Goal: Find specific fact: Find specific fact

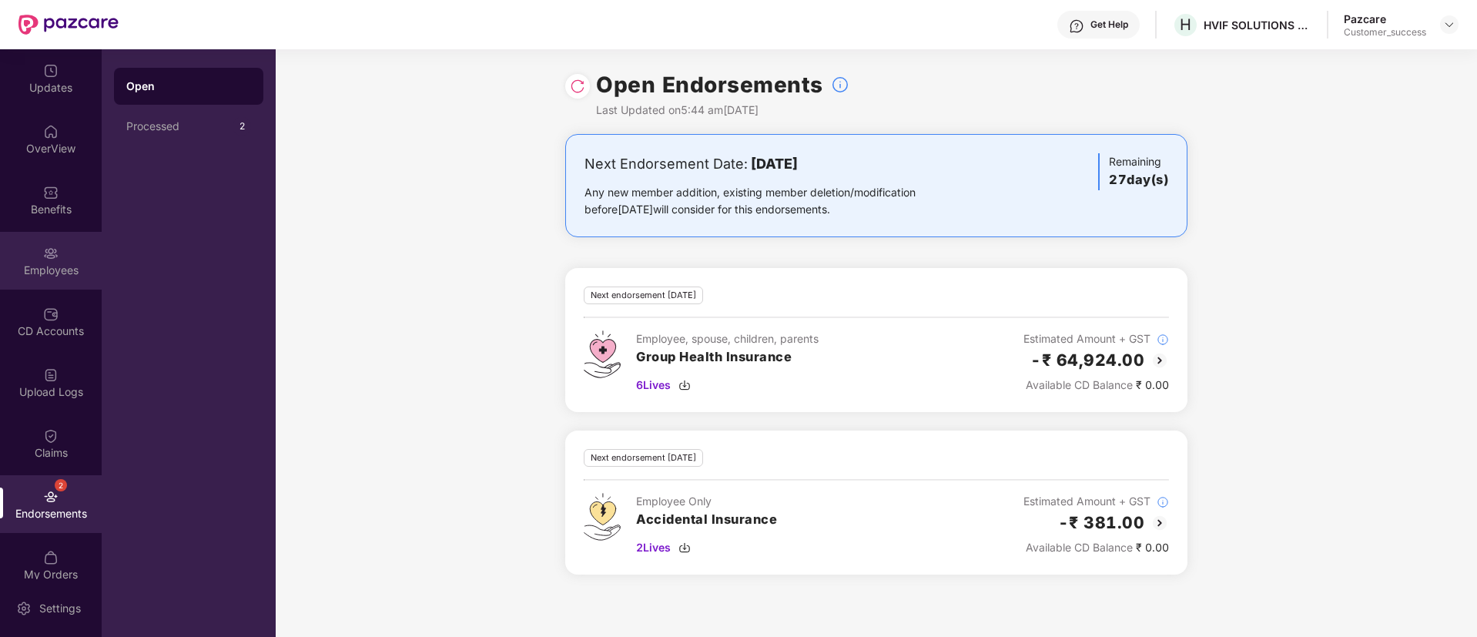
click at [36, 250] on div "Employees" at bounding box center [51, 261] width 102 height 58
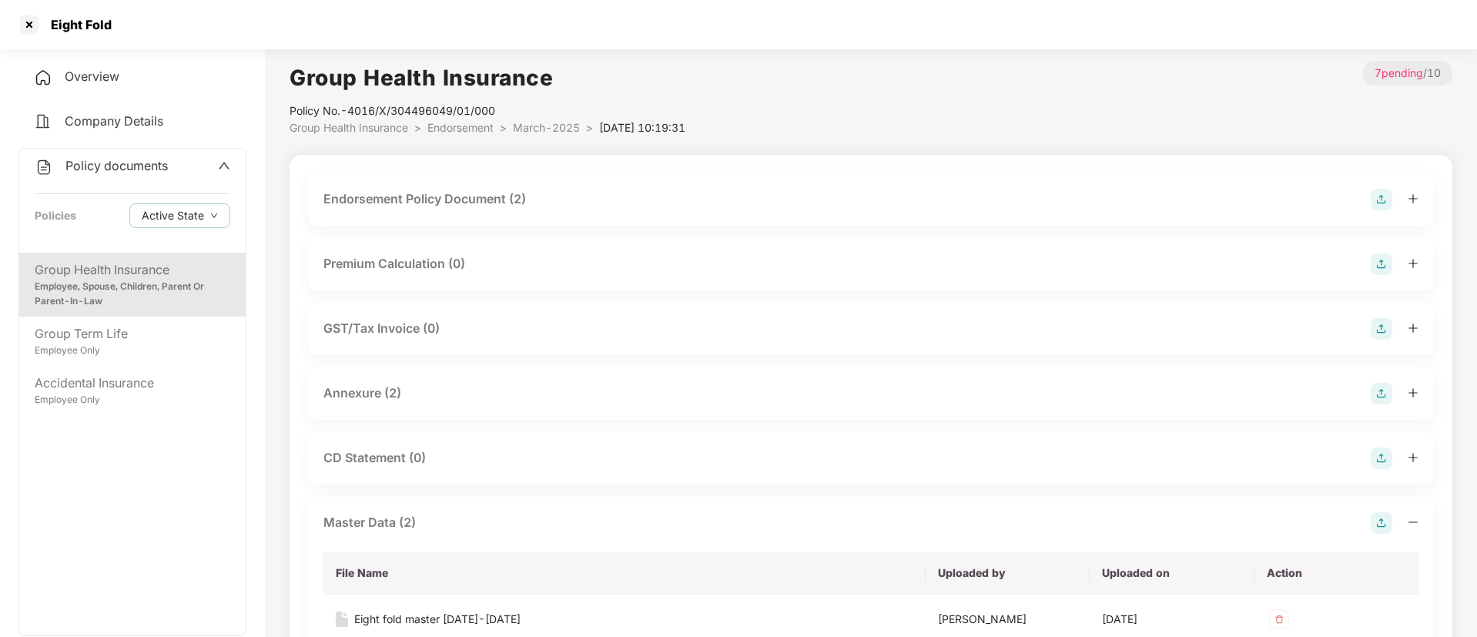
scroll to position [155, 0]
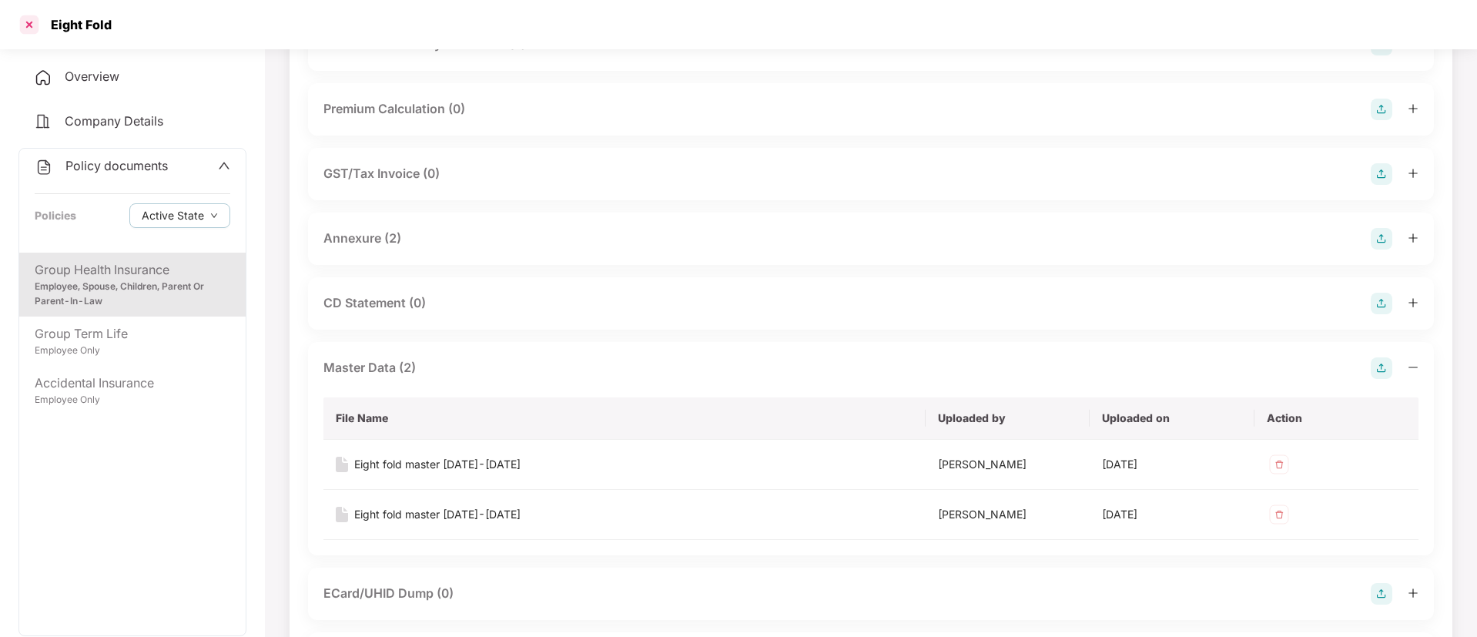
click at [23, 27] on div at bounding box center [29, 24] width 25 height 25
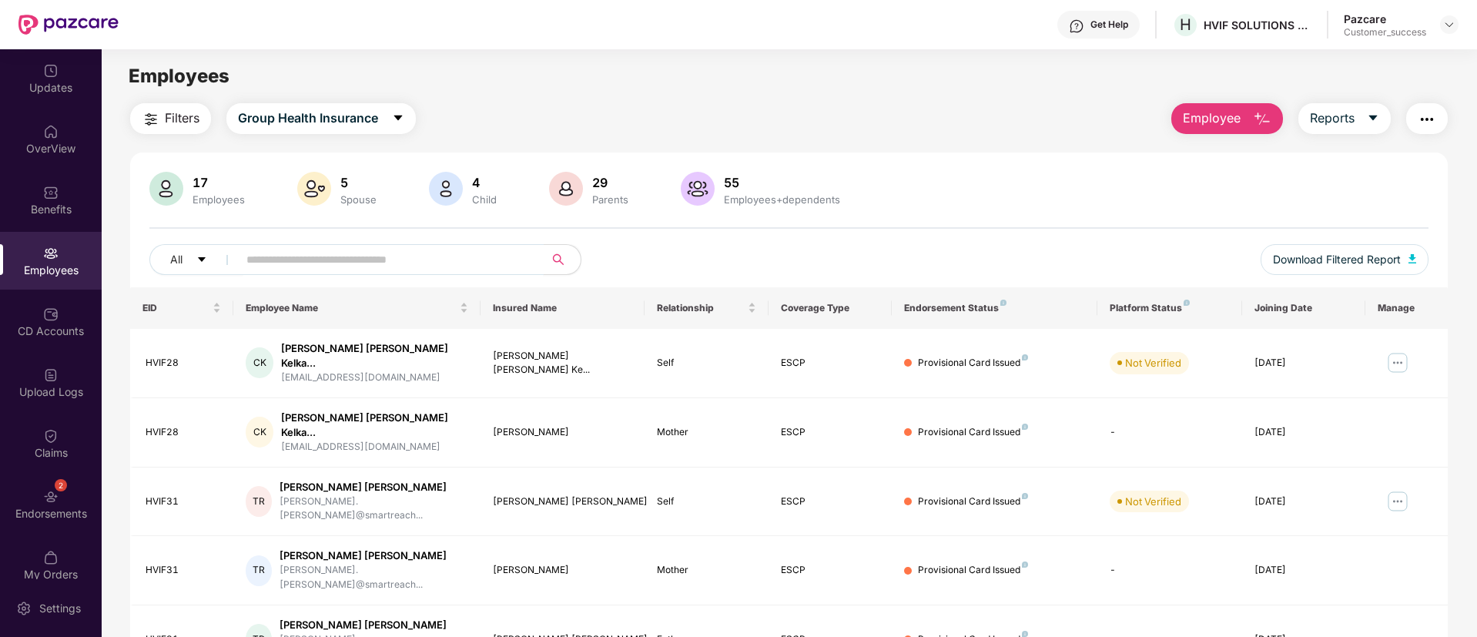
click at [390, 259] on input "text" at bounding box center [384, 259] width 276 height 23
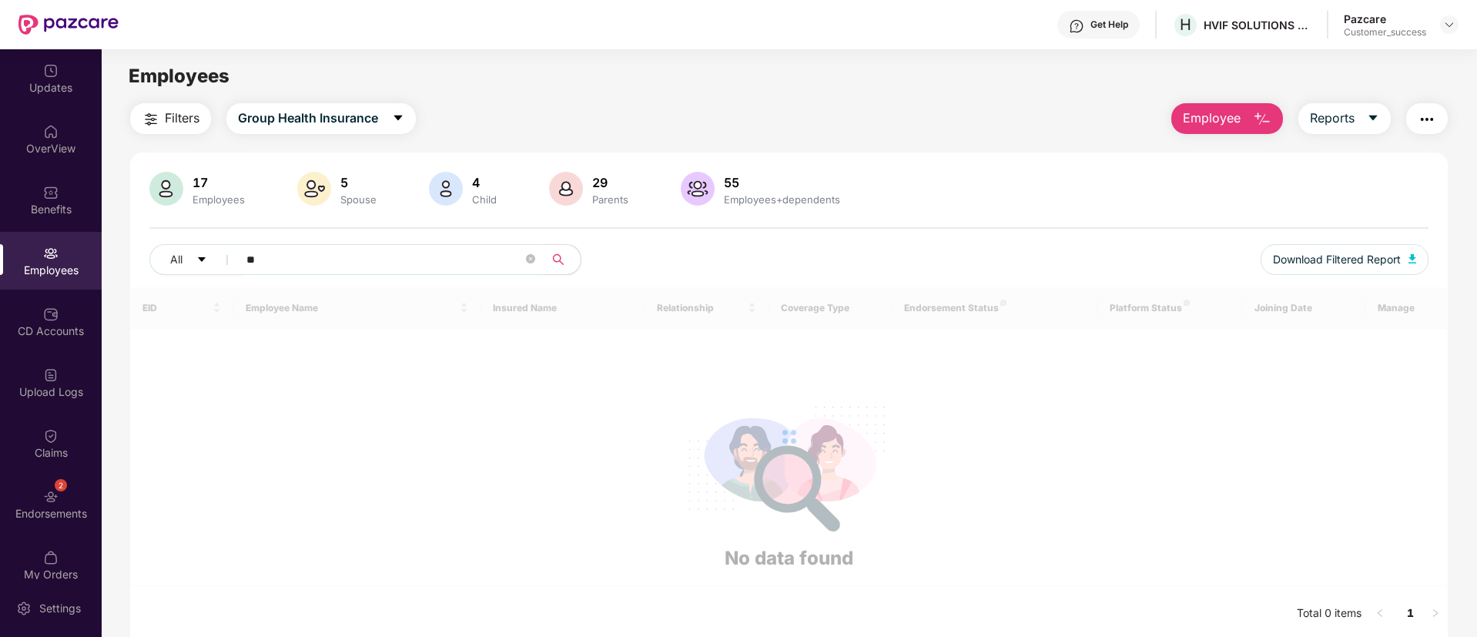
type input "*"
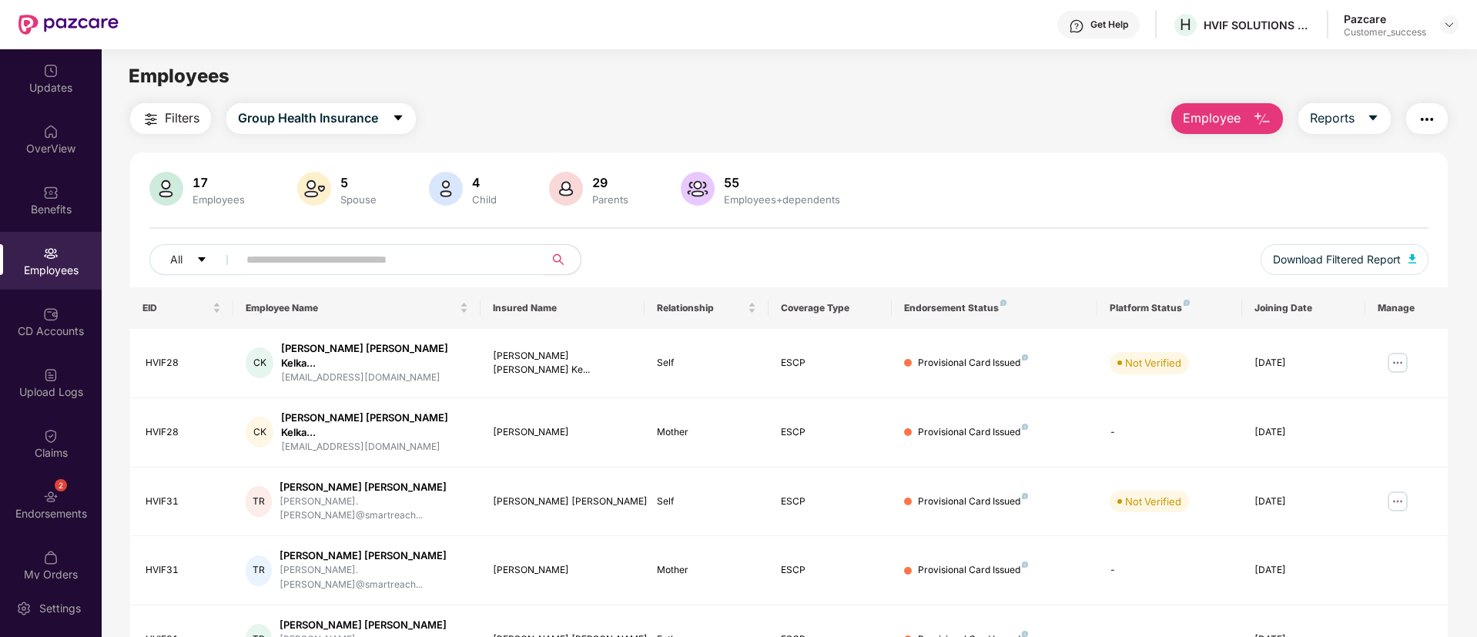
click at [366, 176] on div "5" at bounding box center [358, 182] width 42 height 15
click at [1448, 22] on img at bounding box center [1449, 24] width 12 height 12
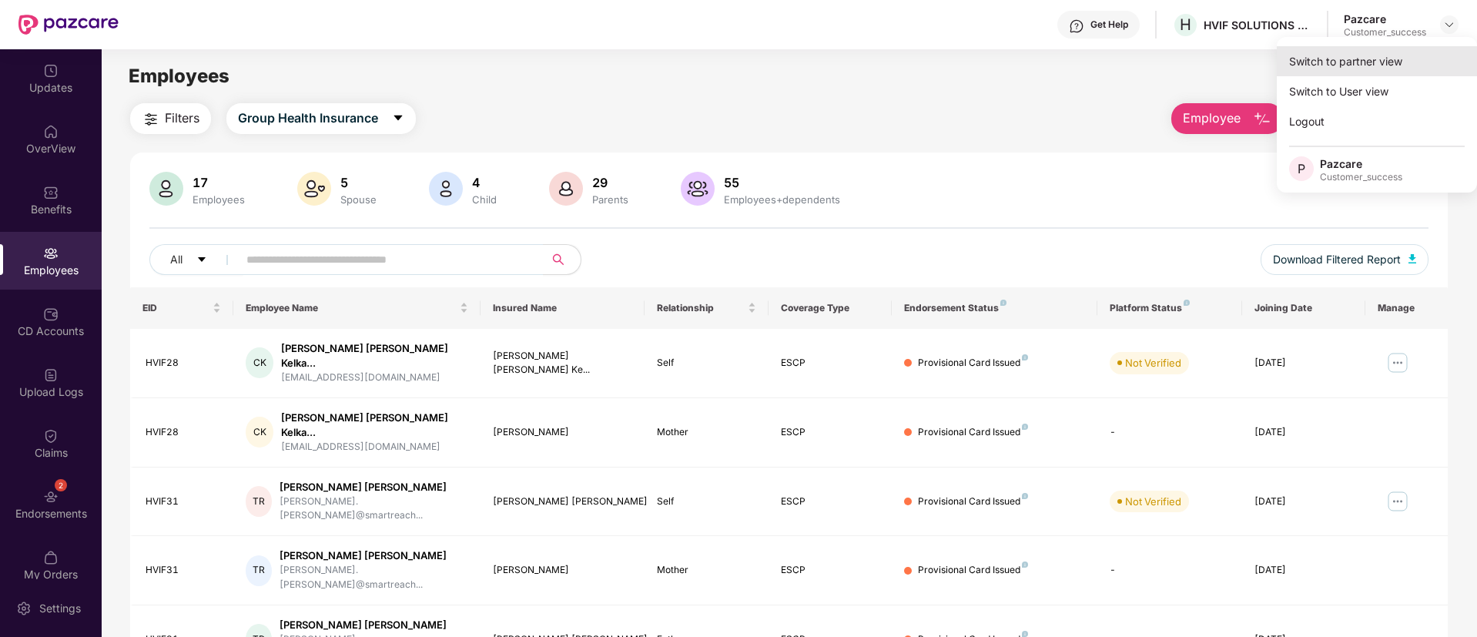
click at [1382, 62] on div "Switch to partner view" at bounding box center [1377, 61] width 200 height 30
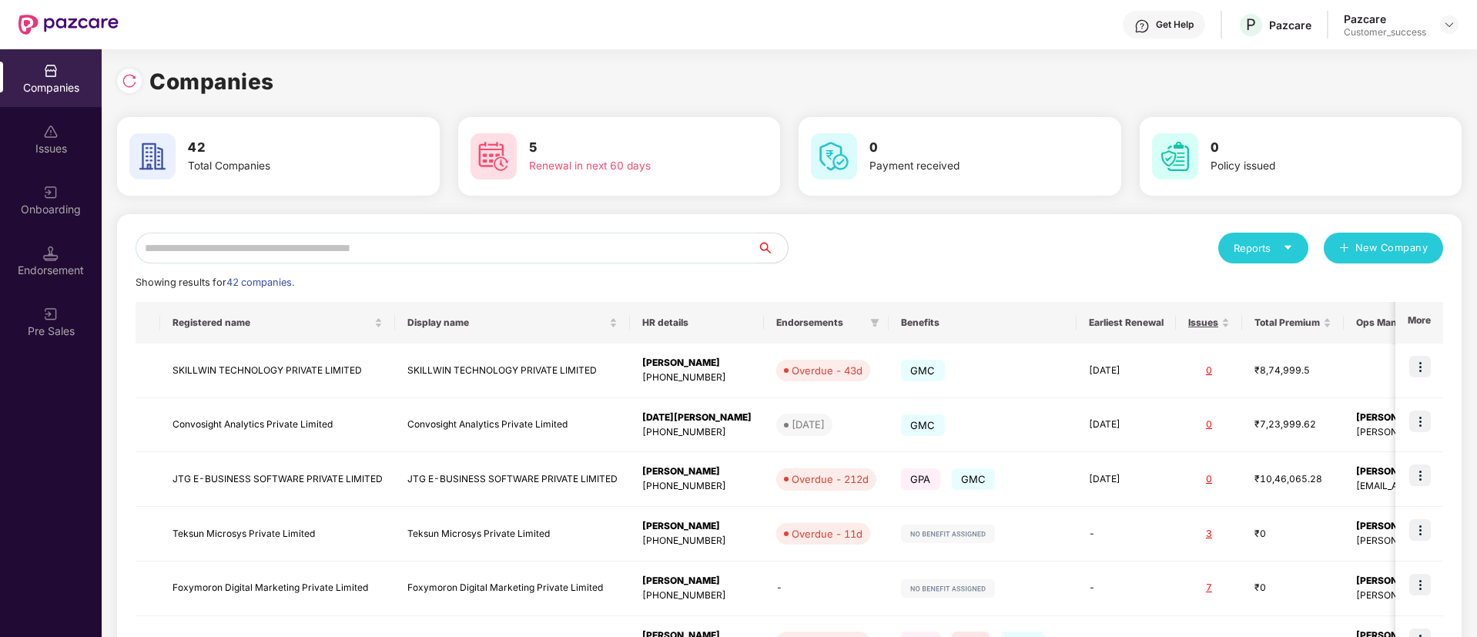
click at [378, 240] on input "text" at bounding box center [447, 248] width 622 height 31
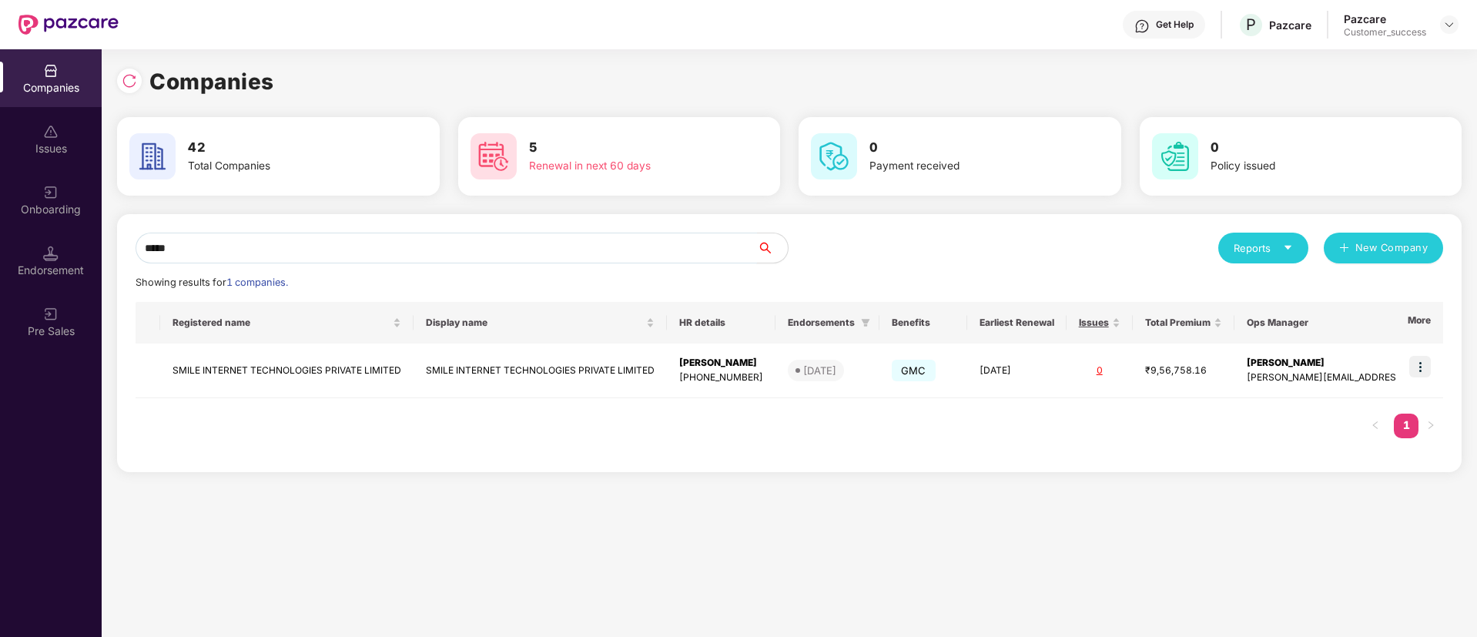
click at [718, 246] on input "*****" at bounding box center [447, 248] width 622 height 31
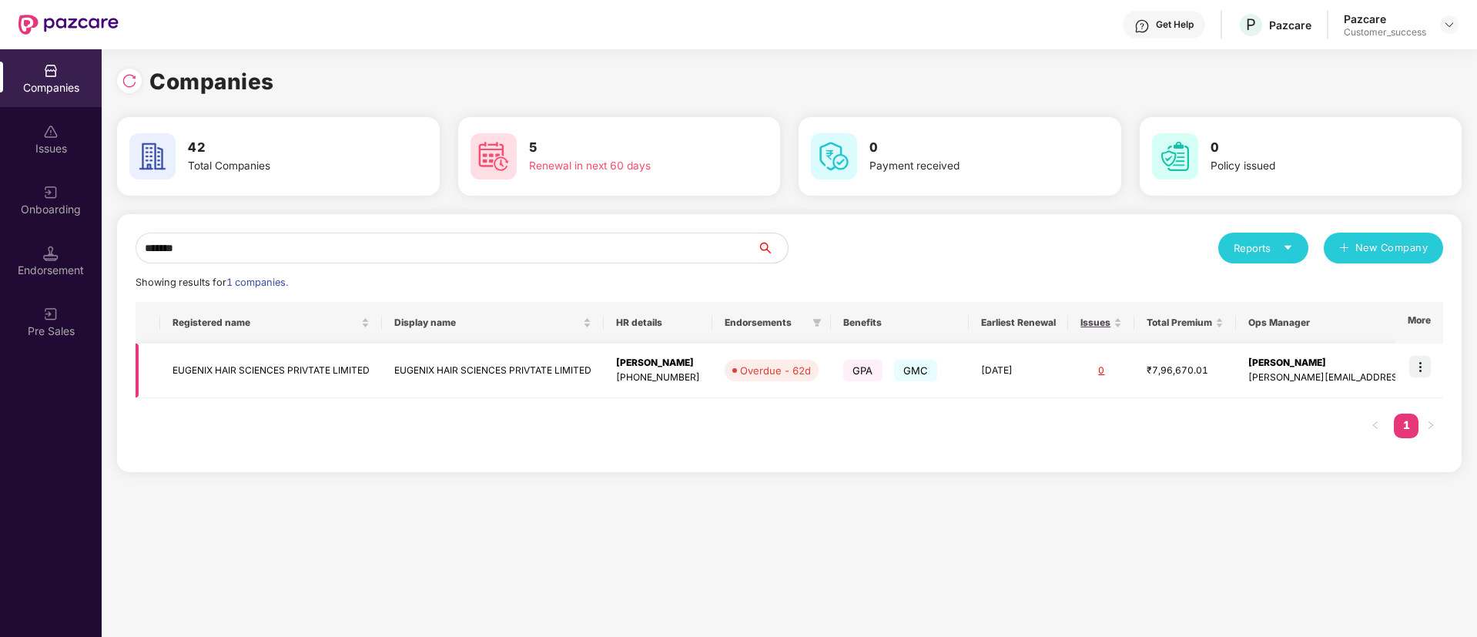
type input "*******"
click at [1417, 368] on img at bounding box center [1420, 367] width 22 height 22
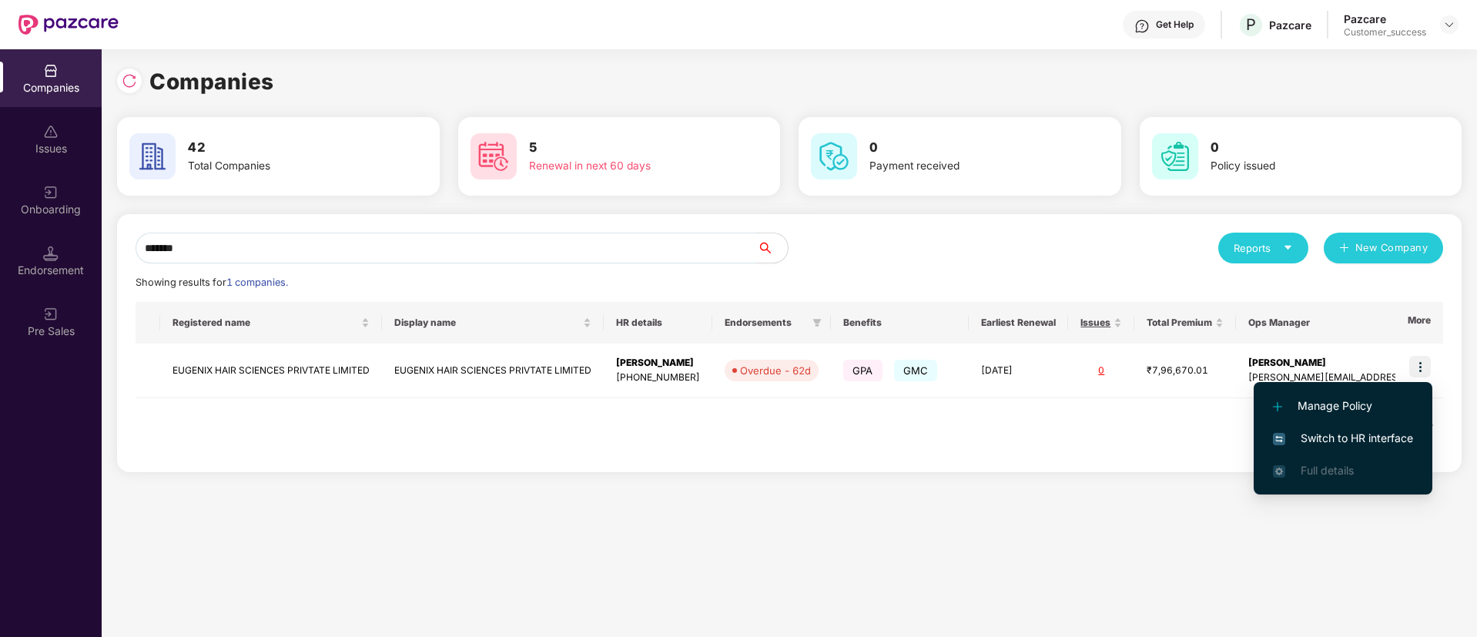
click at [1319, 440] on span "Switch to HR interface" at bounding box center [1343, 438] width 140 height 17
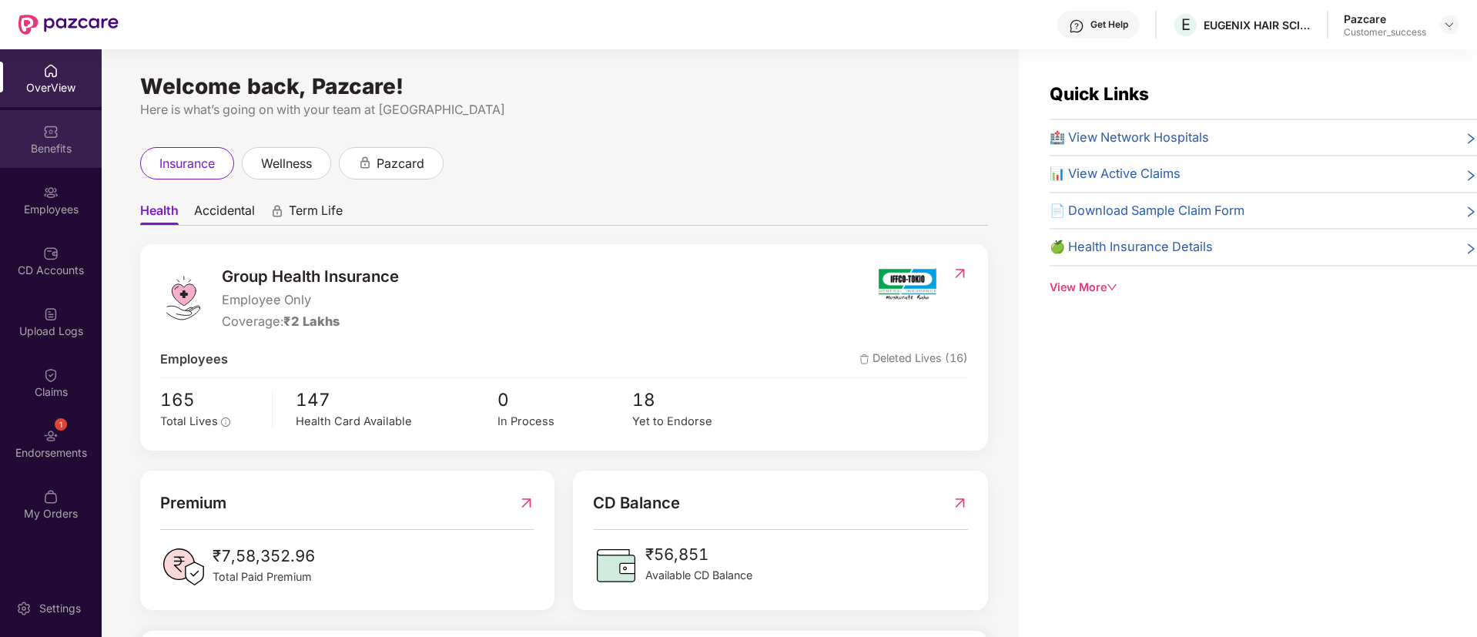
click at [46, 150] on div "Benefits" at bounding box center [51, 148] width 102 height 15
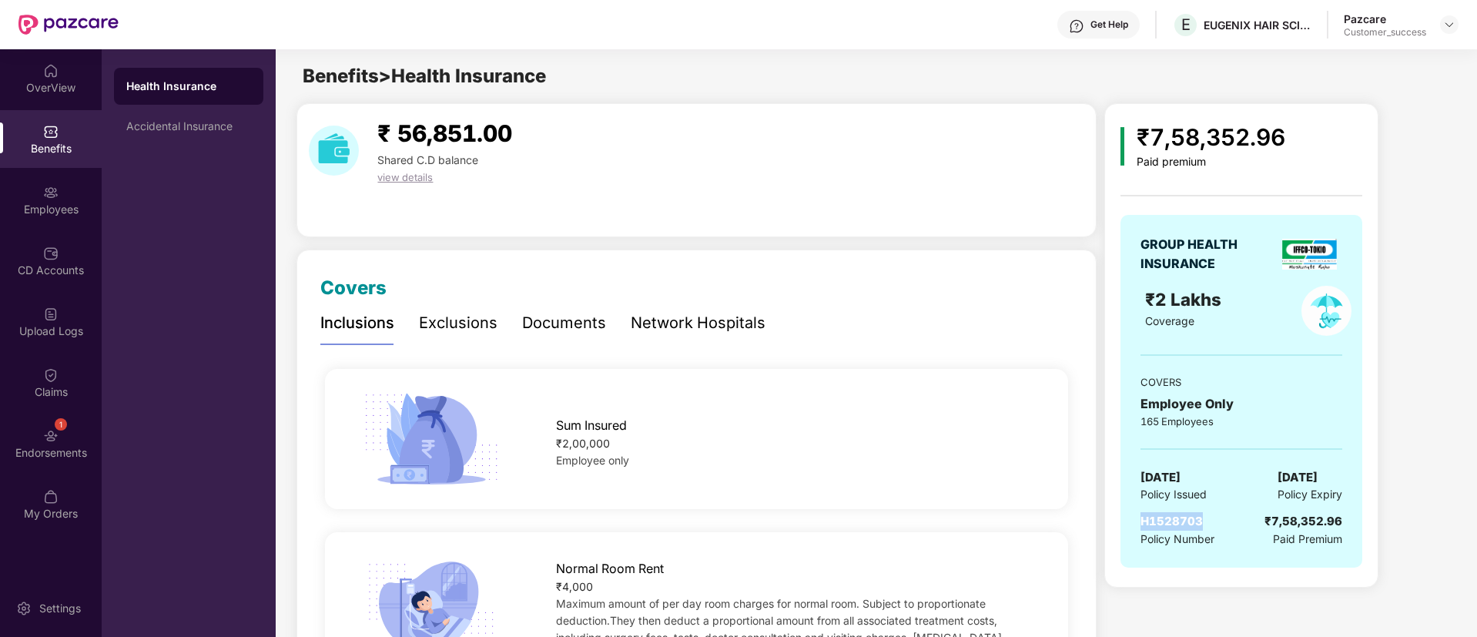
drag, startPoint x: 1205, startPoint y: 516, endPoint x: 1143, endPoint y: 530, distance: 63.2
click at [1143, 530] on div "H1528703 Policy Number" at bounding box center [1178, 529] width 74 height 35
copy span "H1528703"
click at [28, 209] on div "Employees" at bounding box center [51, 209] width 102 height 15
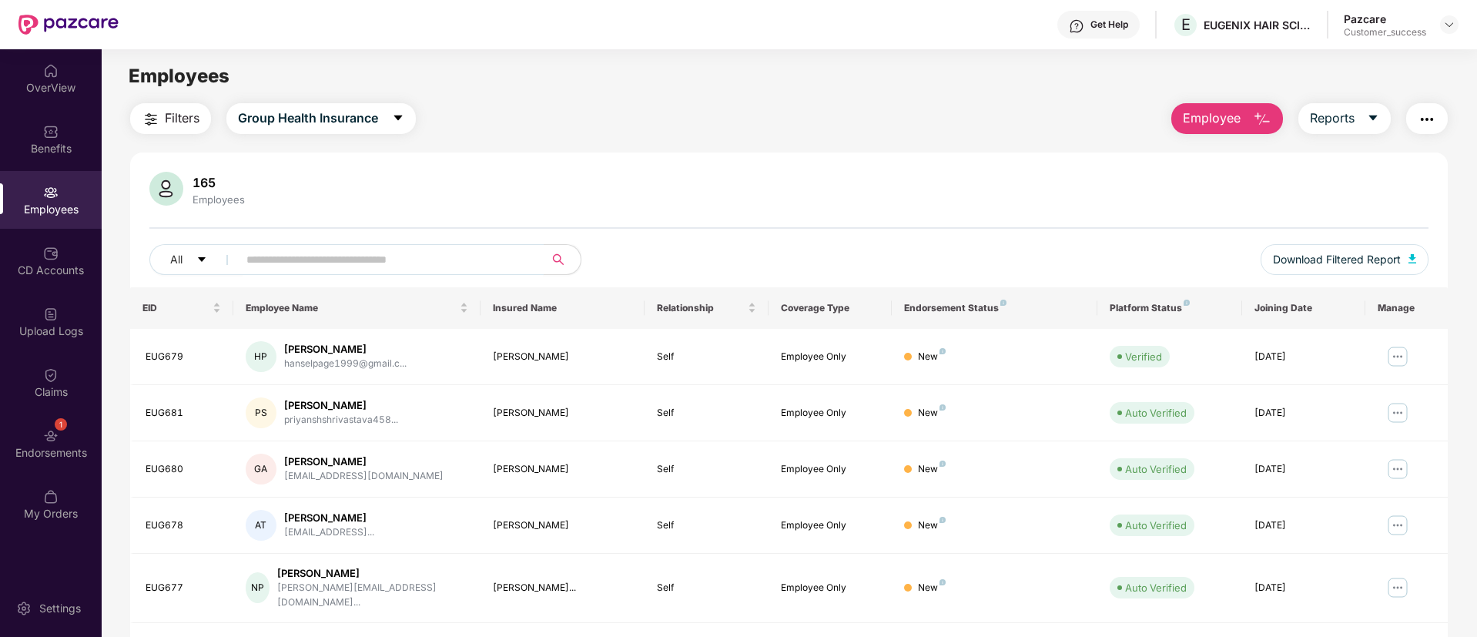
click at [394, 252] on input "text" at bounding box center [384, 259] width 276 height 23
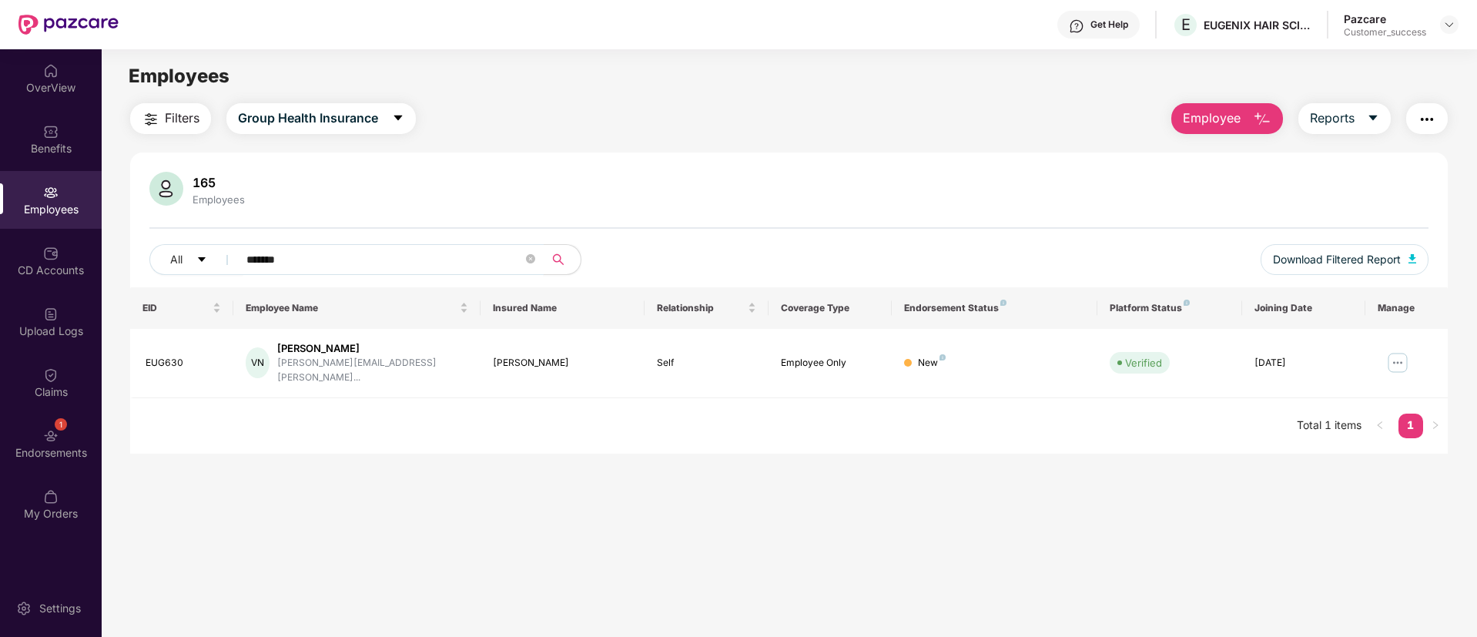
type input "*******"
click at [1394, 354] on img at bounding box center [1398, 362] width 25 height 25
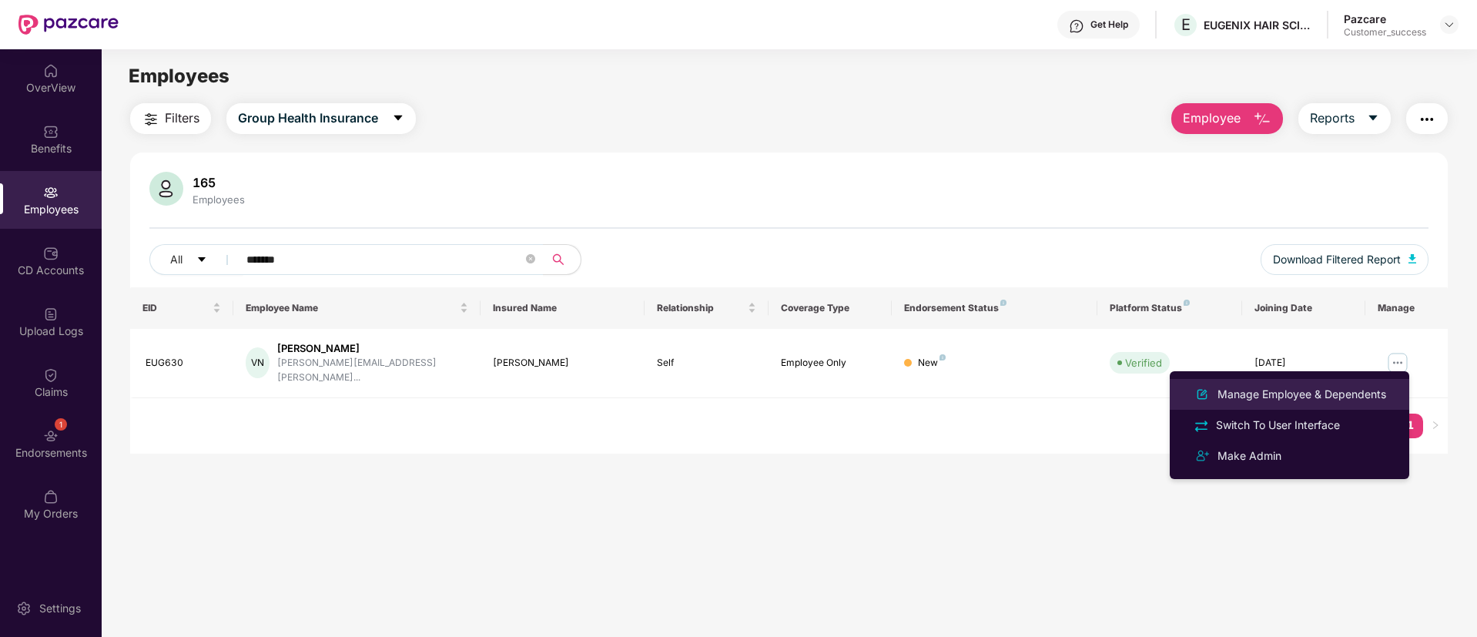
click at [1331, 384] on li "Manage Employee & Dependents" at bounding box center [1290, 394] width 240 height 31
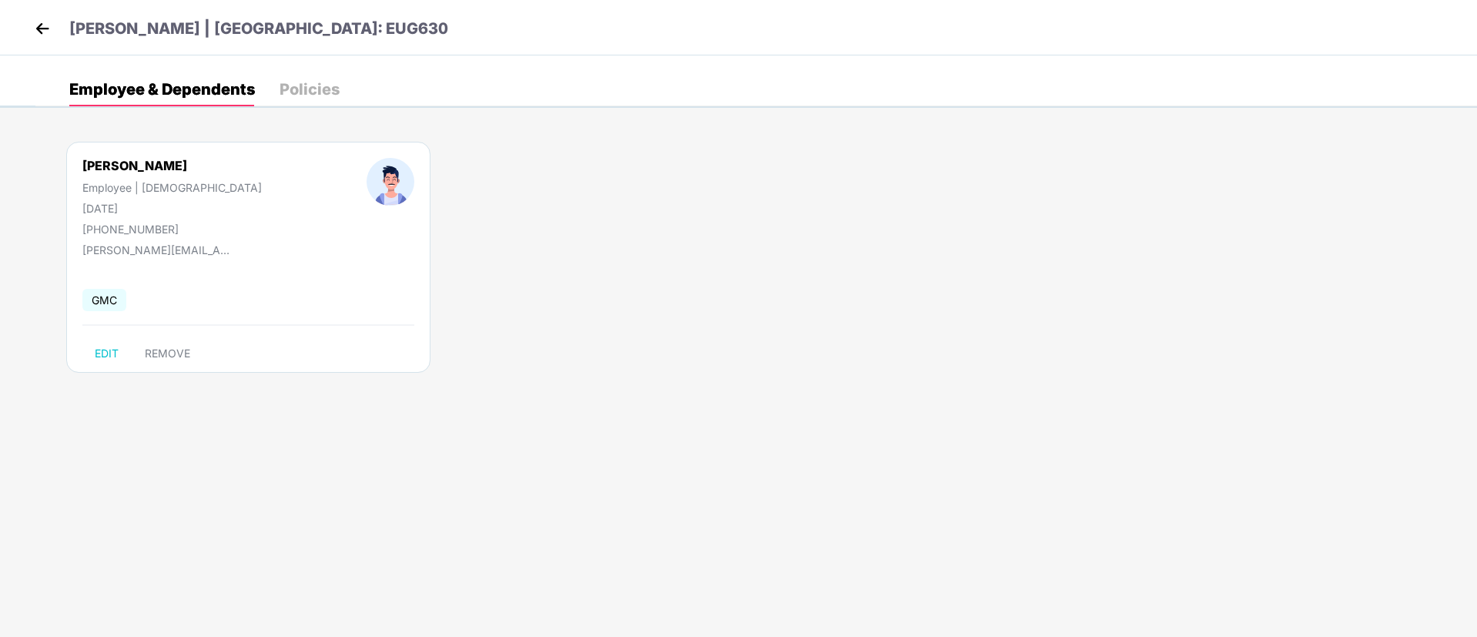
drag, startPoint x: 160, startPoint y: 209, endPoint x: 78, endPoint y: 204, distance: 82.6
click at [78, 204] on div "[PERSON_NAME] Employee | [DEMOGRAPHIC_DATA] [DATE] [PHONE_NUMBER]" at bounding box center [172, 197] width 284 height 78
copy div "[DATE]"
click at [52, 35] on img at bounding box center [42, 28] width 23 height 23
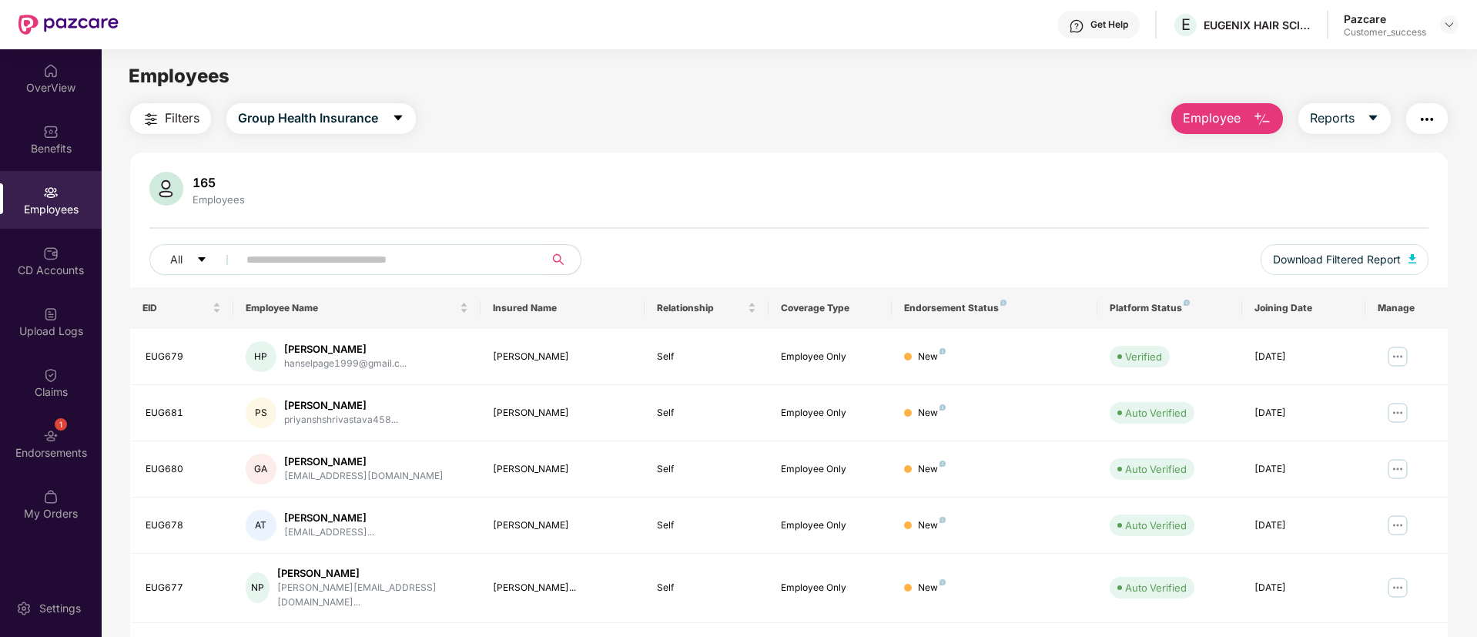
click at [430, 249] on input "text" at bounding box center [384, 259] width 276 height 23
click at [35, 148] on div "Benefits" at bounding box center [51, 148] width 102 height 15
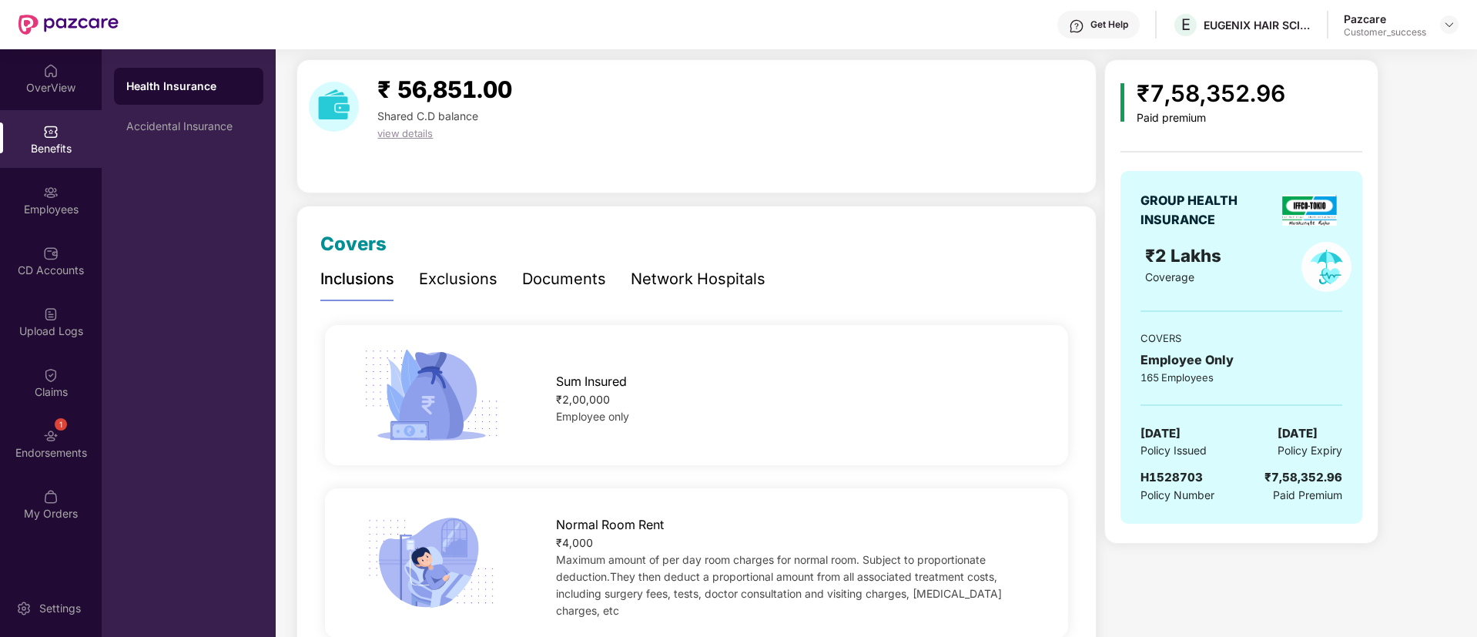
scroll to position [45, 0]
click at [1444, 24] on img at bounding box center [1449, 24] width 12 height 12
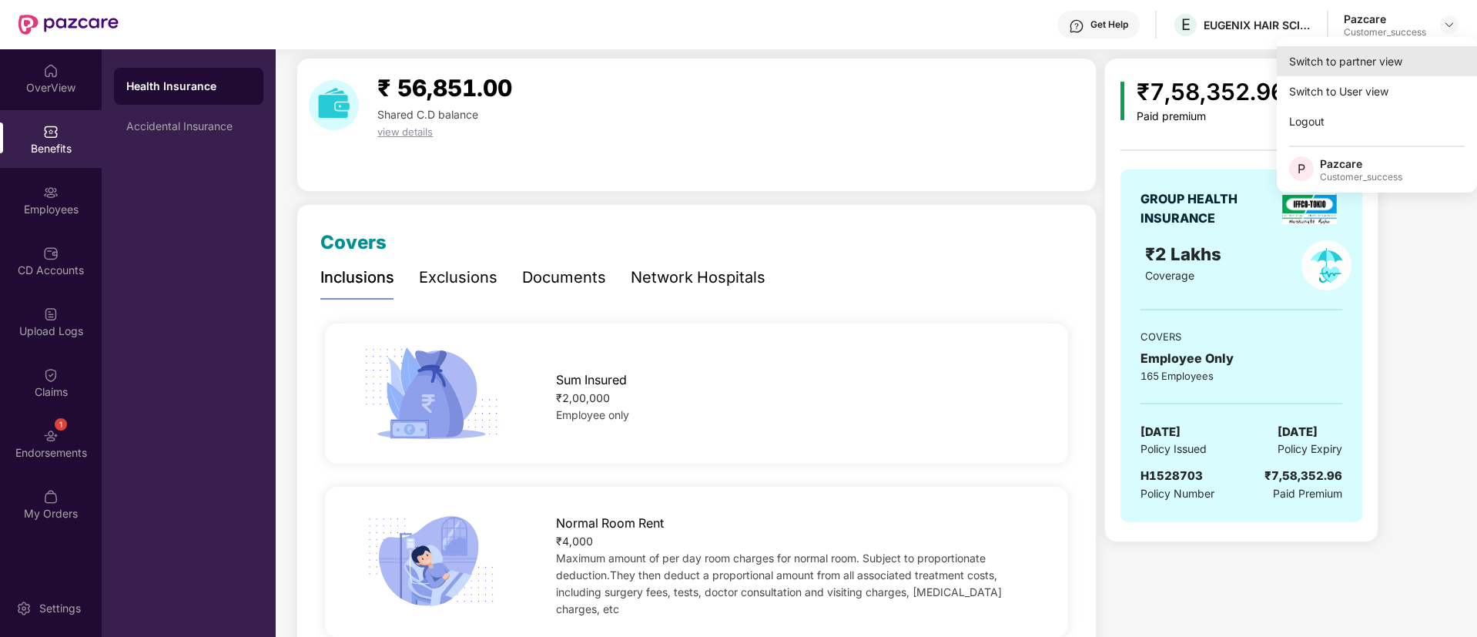
click at [1333, 52] on div "Switch to partner view" at bounding box center [1377, 61] width 200 height 30
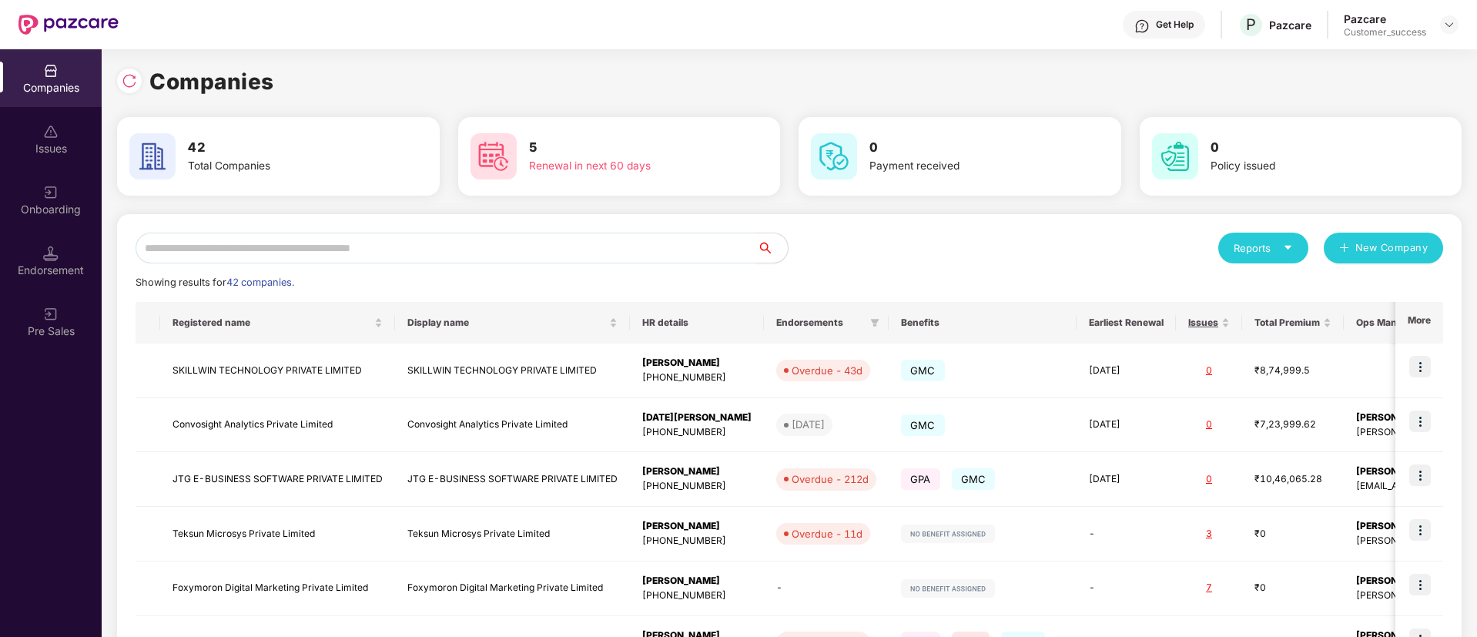
click at [597, 244] on input "text" at bounding box center [447, 248] width 622 height 31
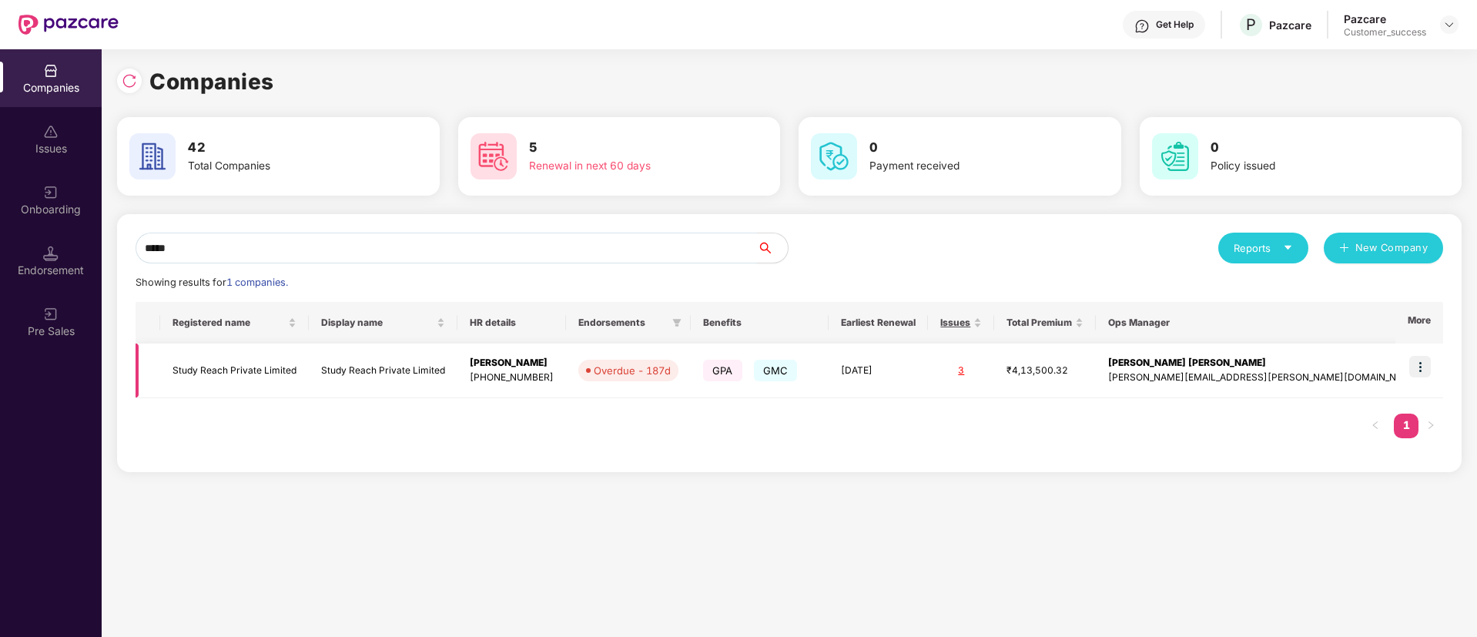
type input "*****"
click at [1424, 367] on img at bounding box center [1420, 367] width 22 height 22
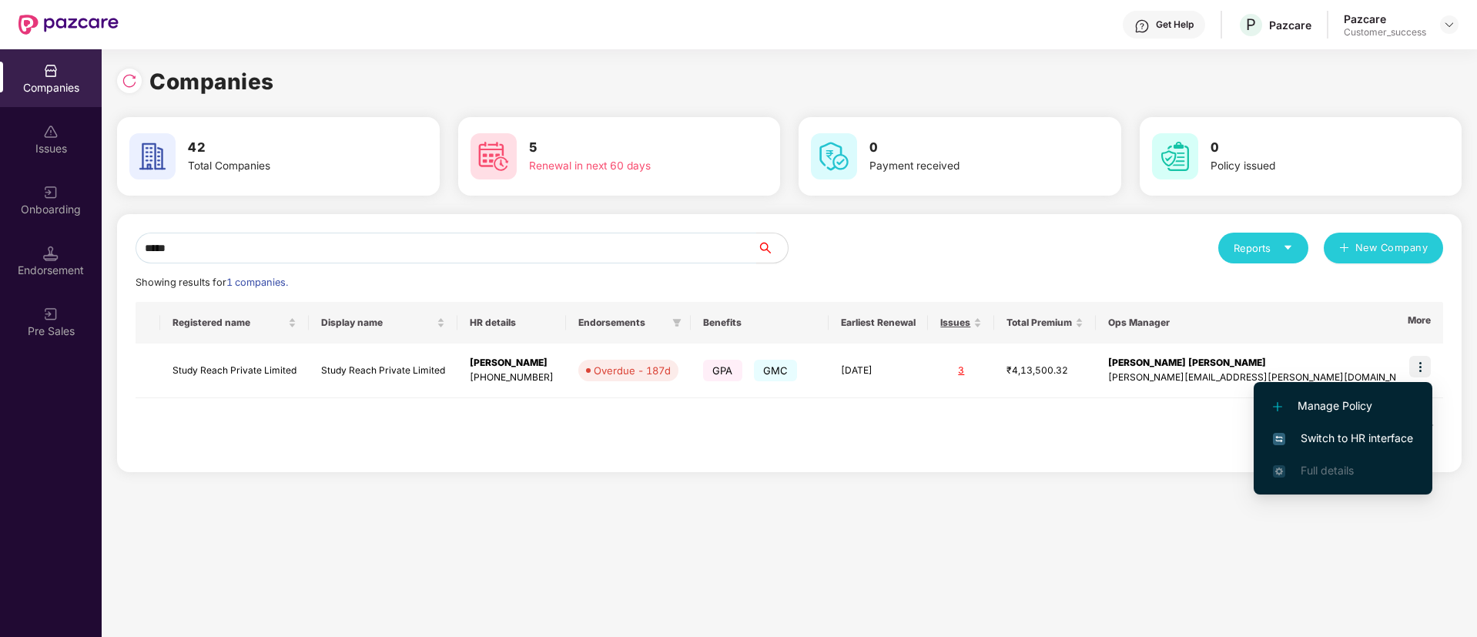
click at [1360, 437] on span "Switch to HR interface" at bounding box center [1343, 438] width 140 height 17
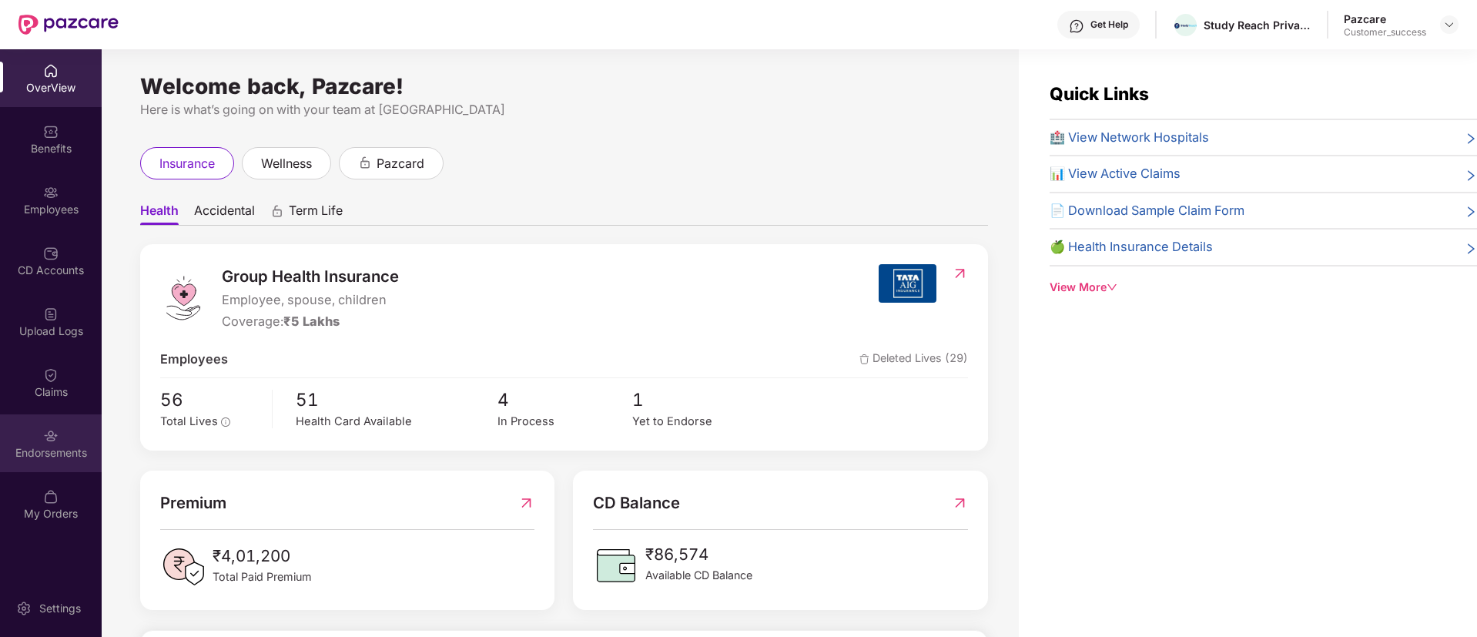
click at [49, 437] on img at bounding box center [50, 435] width 15 height 15
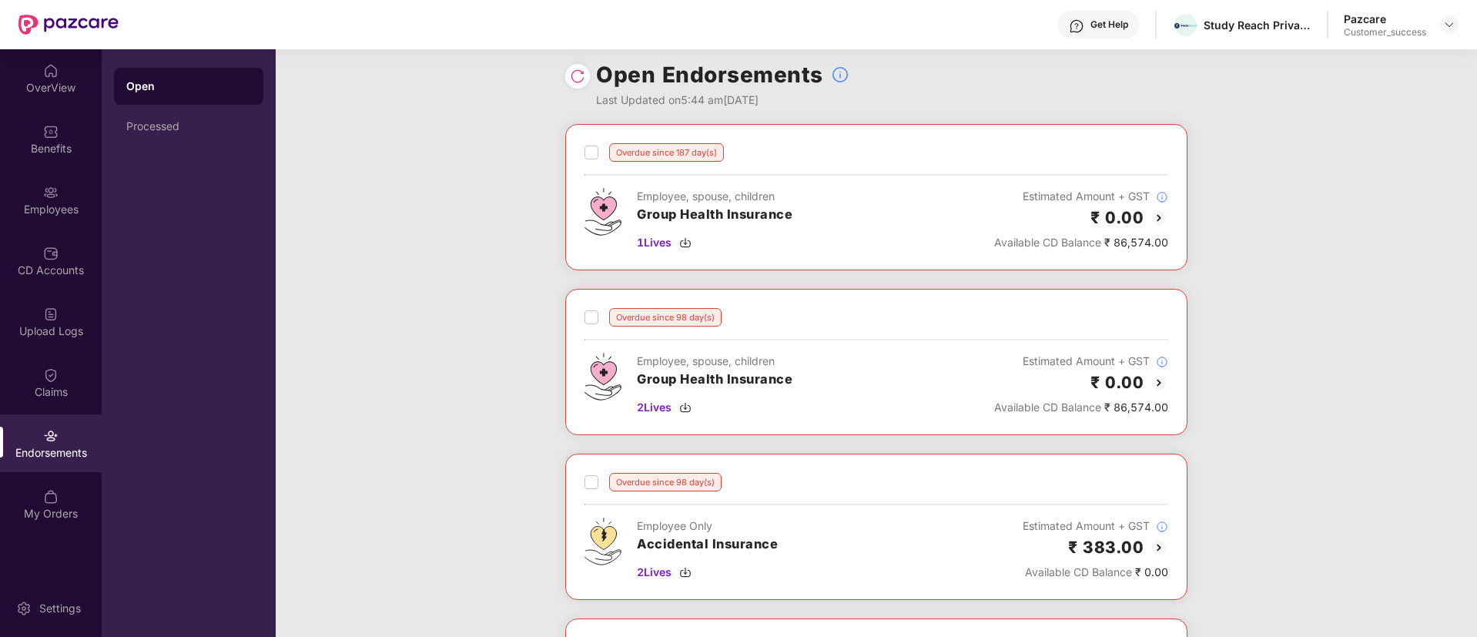
scroll to position [0, 0]
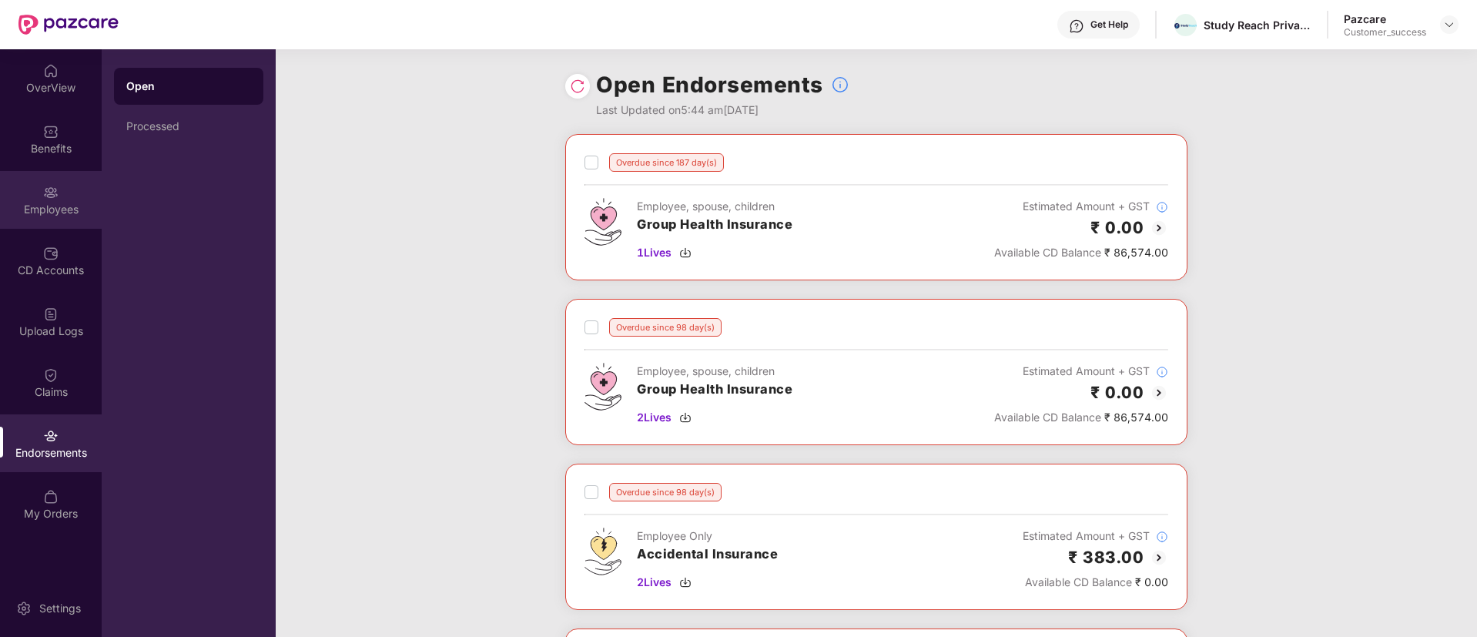
click at [55, 208] on div "Employees" at bounding box center [51, 209] width 102 height 15
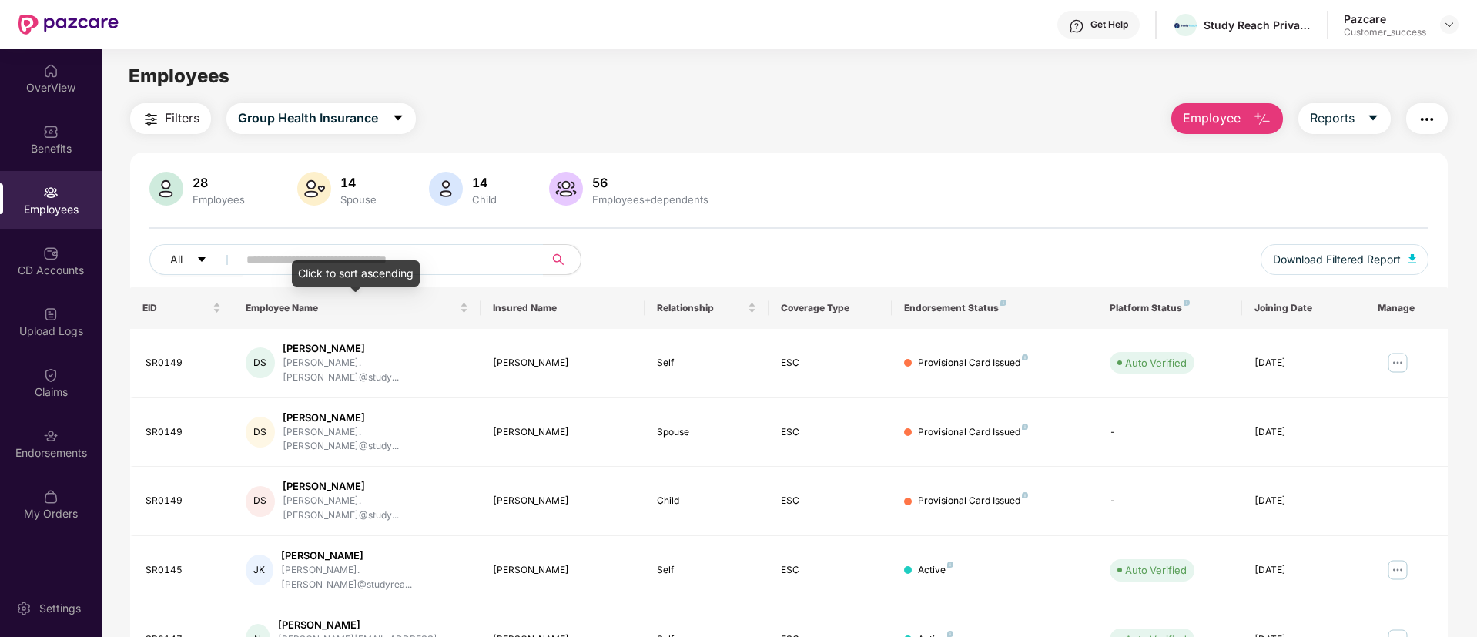
click at [388, 267] on div "Click to sort ascending" at bounding box center [356, 273] width 128 height 26
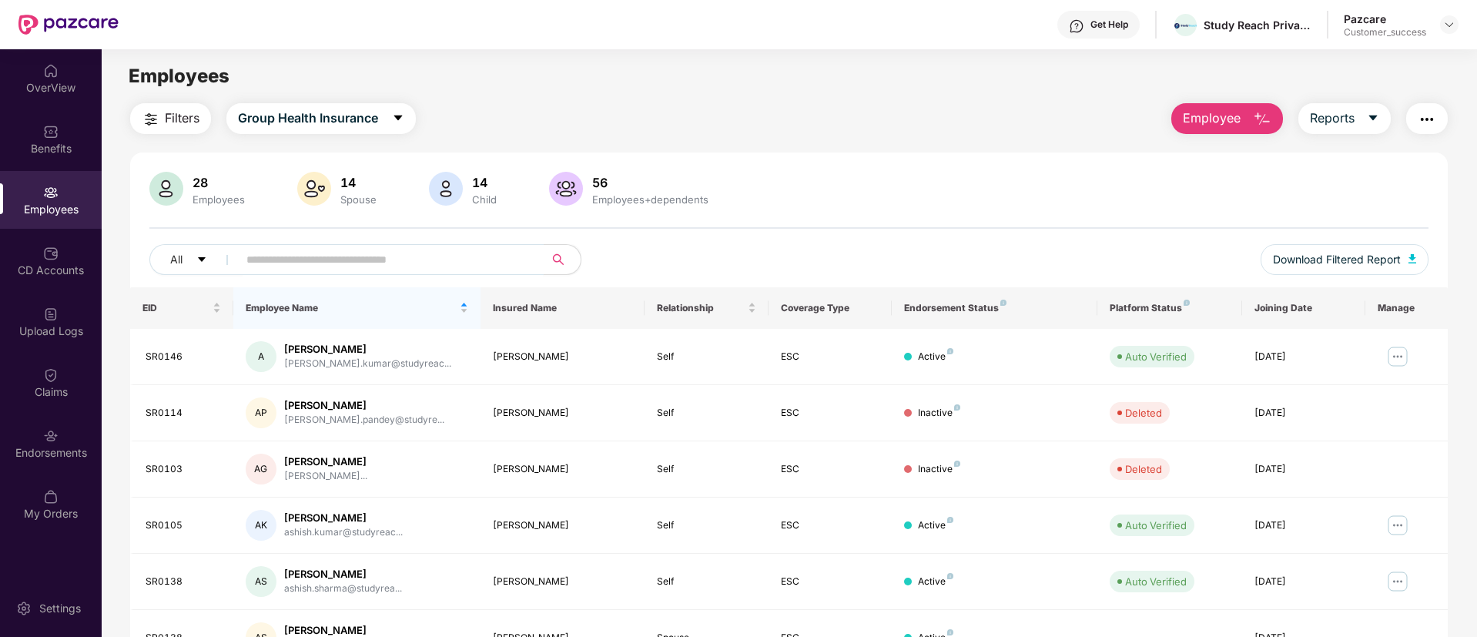
click at [443, 258] on input "text" at bounding box center [384, 259] width 276 height 23
click at [400, 303] on span "Employee Name" at bounding box center [351, 308] width 211 height 12
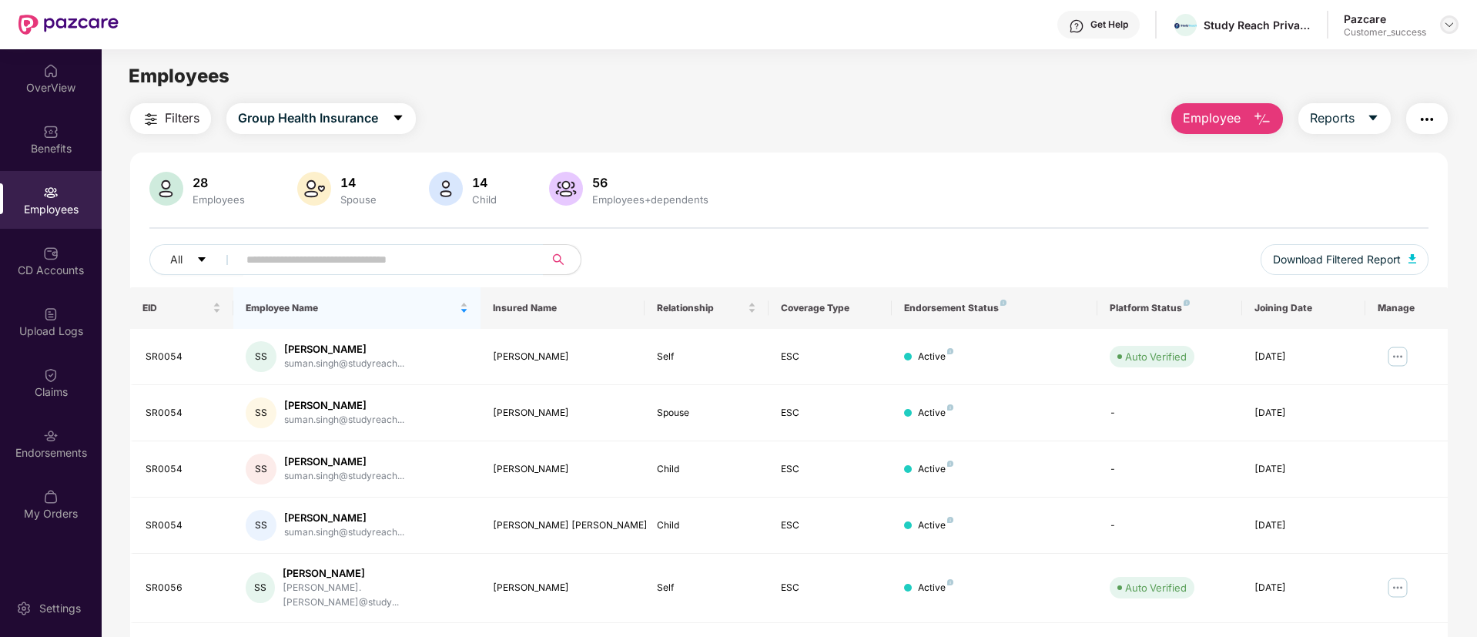
click at [1453, 28] on img at bounding box center [1449, 24] width 12 height 12
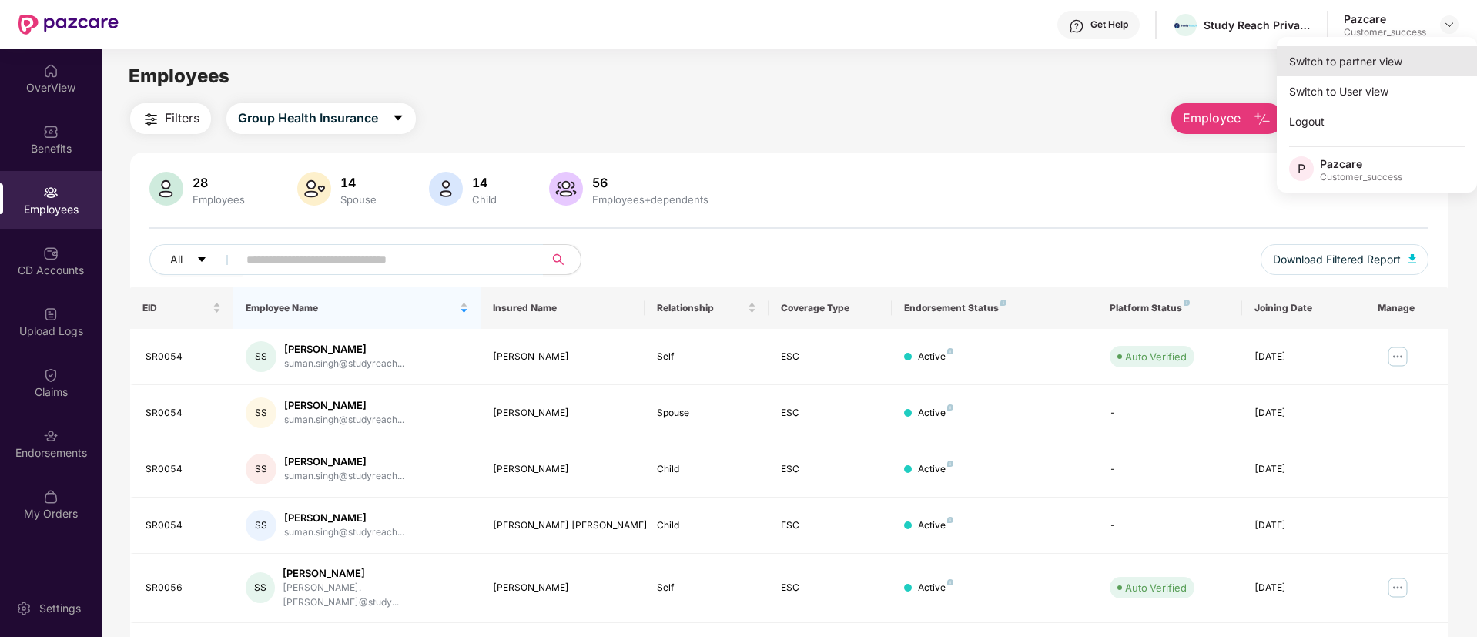
click at [1398, 54] on div "Switch to partner view" at bounding box center [1377, 61] width 200 height 30
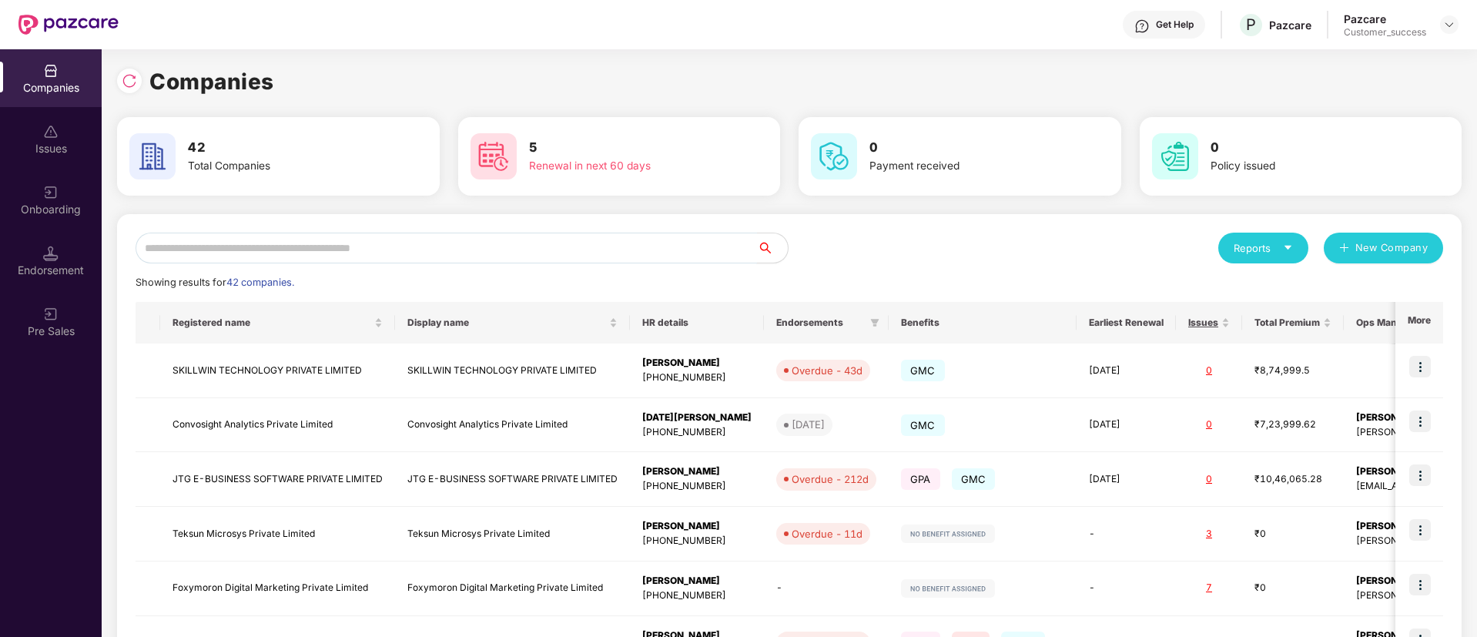
click at [424, 246] on input "text" at bounding box center [447, 248] width 622 height 31
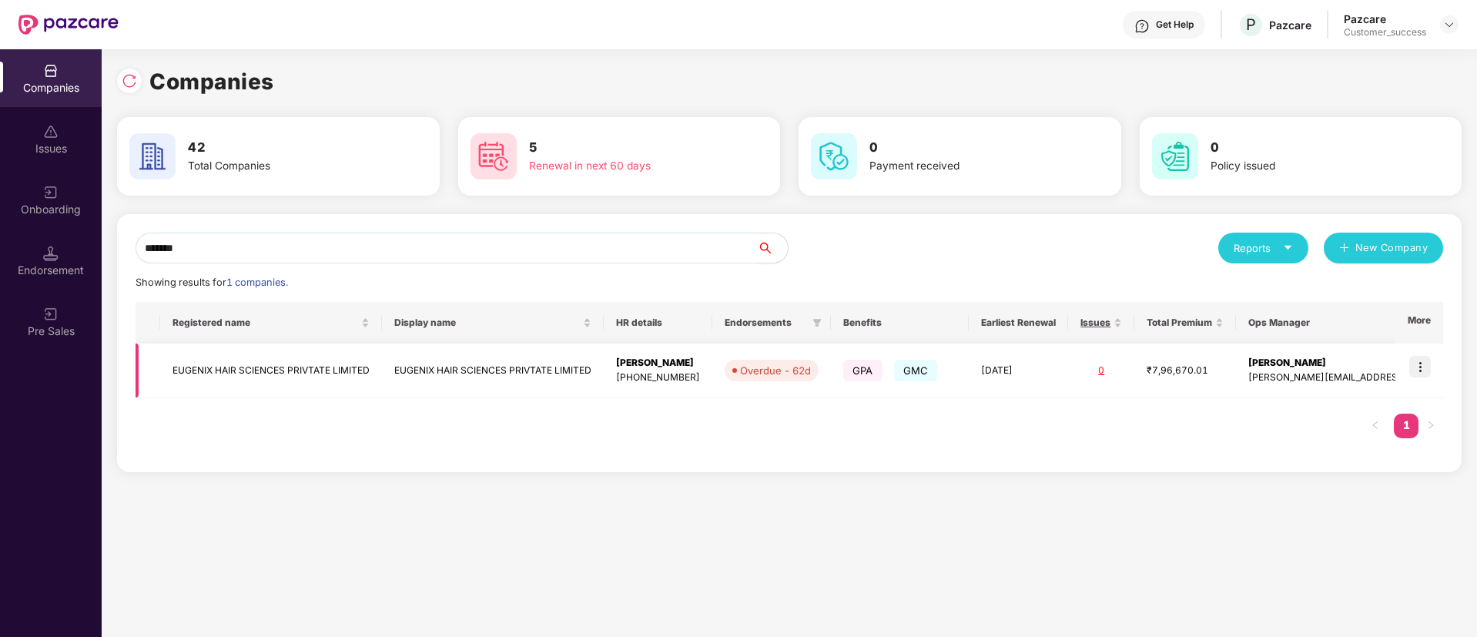
type input "*******"
click at [1421, 369] on img at bounding box center [1420, 367] width 22 height 22
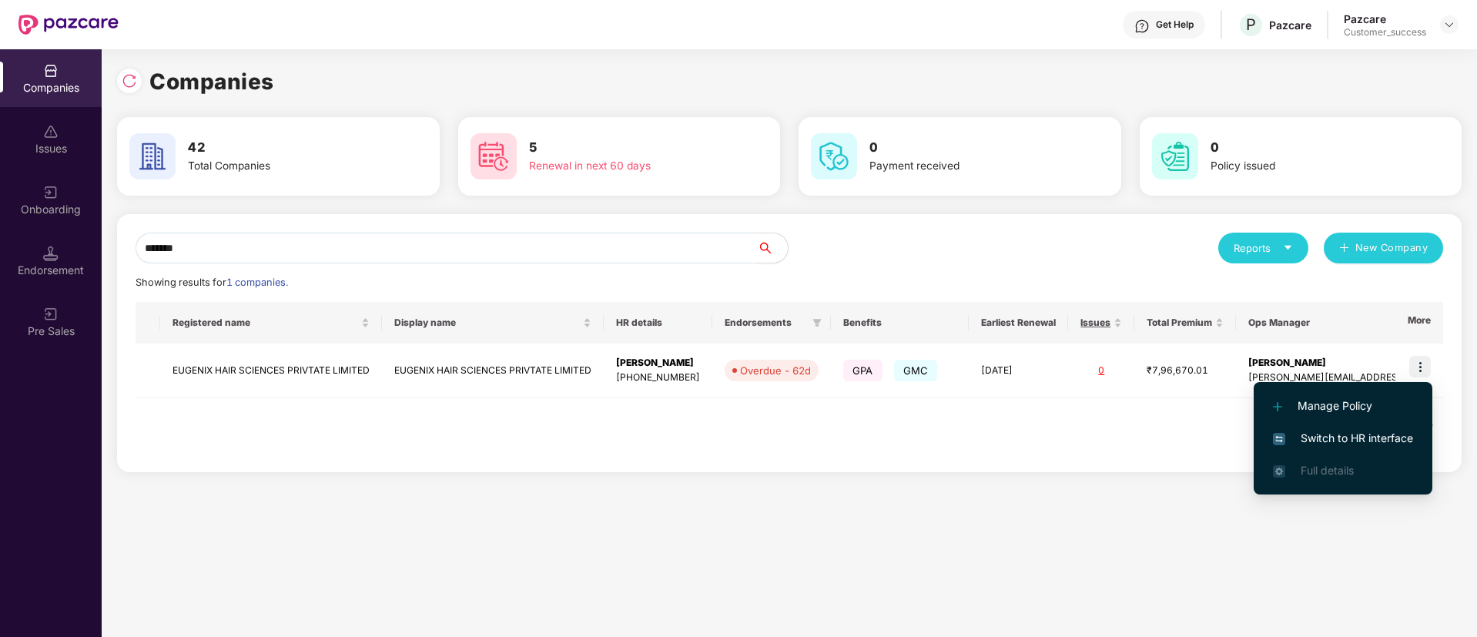
click at [1325, 426] on li "Switch to HR interface" at bounding box center [1343, 438] width 179 height 32
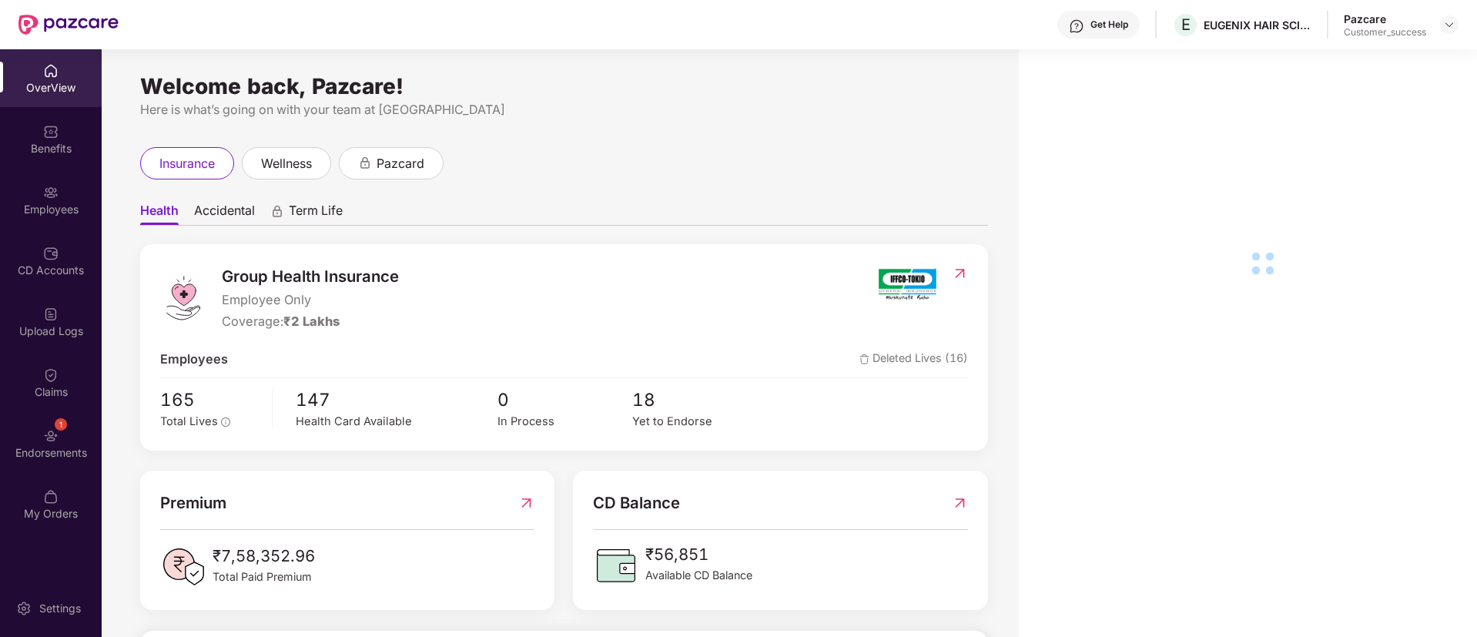
click at [35, 142] on div "Benefits" at bounding box center [51, 148] width 102 height 15
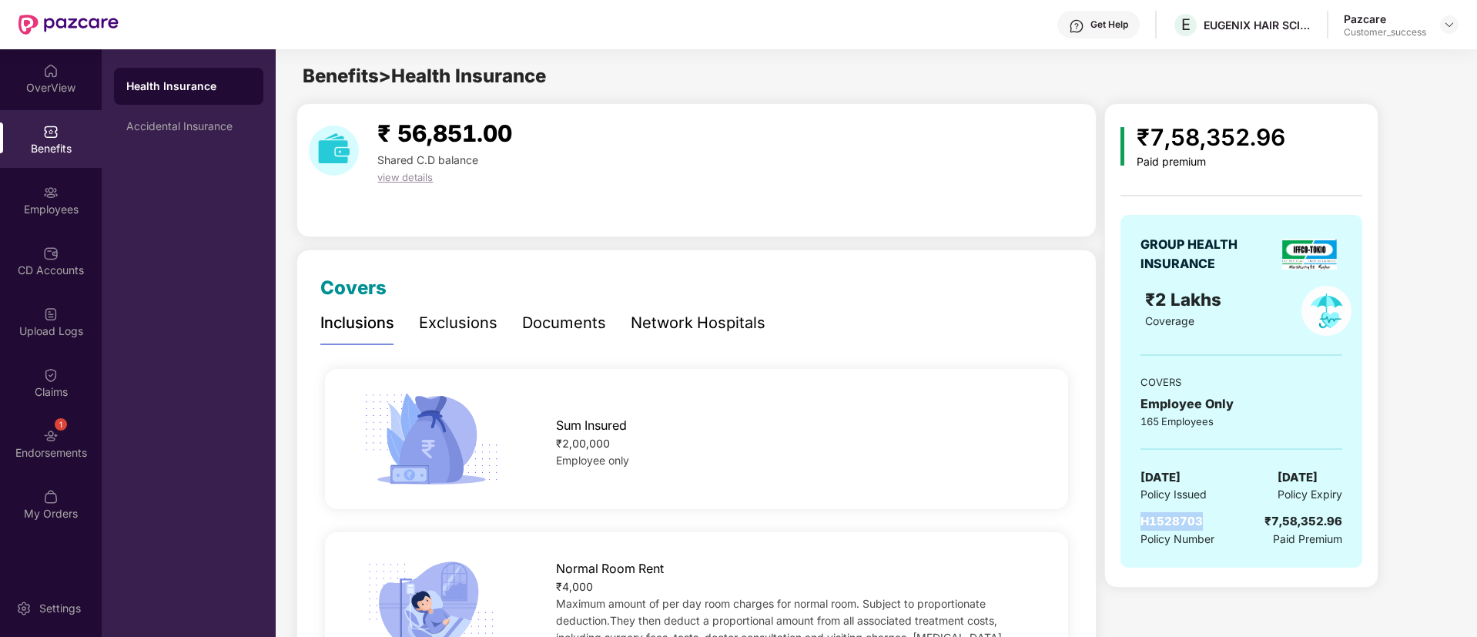
drag, startPoint x: 1201, startPoint y: 521, endPoint x: 1141, endPoint y: 524, distance: 60.2
click at [1141, 524] on span "H1528703" at bounding box center [1172, 521] width 62 height 15
copy span "H1528703"
